Goal: Task Accomplishment & Management: Complete application form

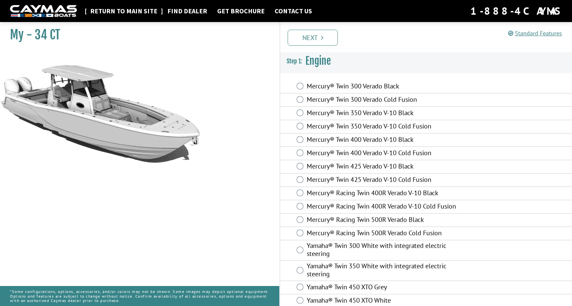
click at [120, 14] on link "Return to main site" at bounding box center [124, 11] width 74 height 9
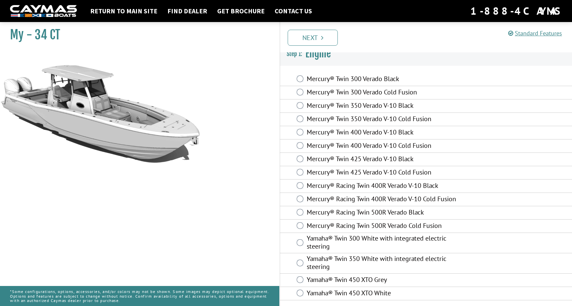
scroll to position [7, 0]
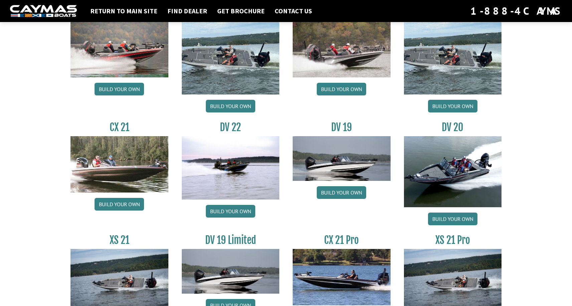
scroll to position [709, 0]
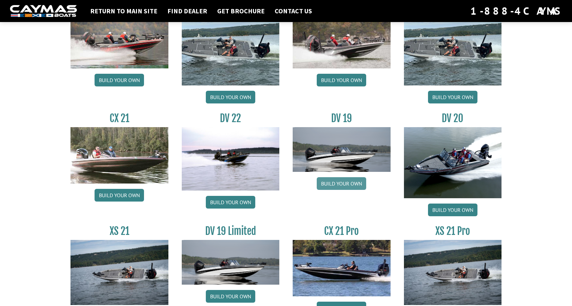
click at [333, 184] on link "Build your own" at bounding box center [341, 183] width 49 height 13
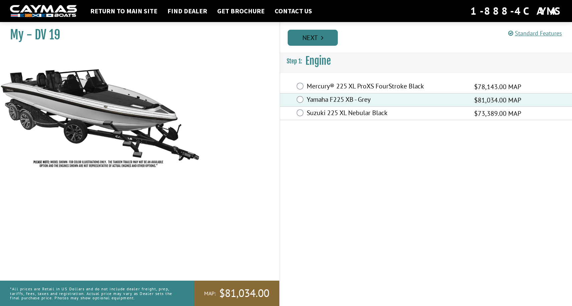
click at [320, 36] on link "Next" at bounding box center [313, 38] width 50 height 16
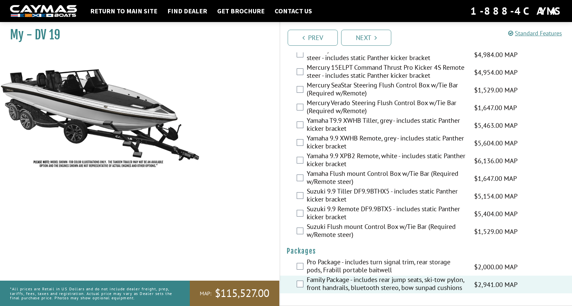
scroll to position [1687, 0]
click at [370, 35] on link "Next" at bounding box center [366, 38] width 50 height 16
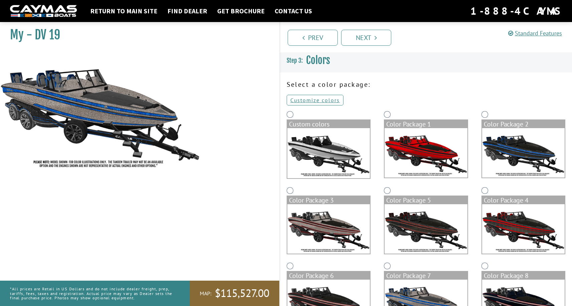
scroll to position [0, 0]
click at [366, 33] on link "Next" at bounding box center [366, 38] width 50 height 16
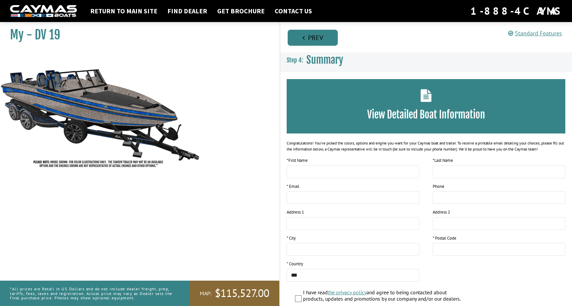
click at [310, 35] on link "Prev" at bounding box center [313, 38] width 50 height 16
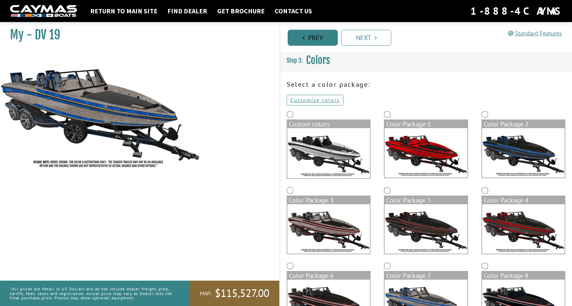
click at [310, 36] on link "Prev" at bounding box center [313, 38] width 50 height 16
